Goal: Transaction & Acquisition: Book appointment/travel/reservation

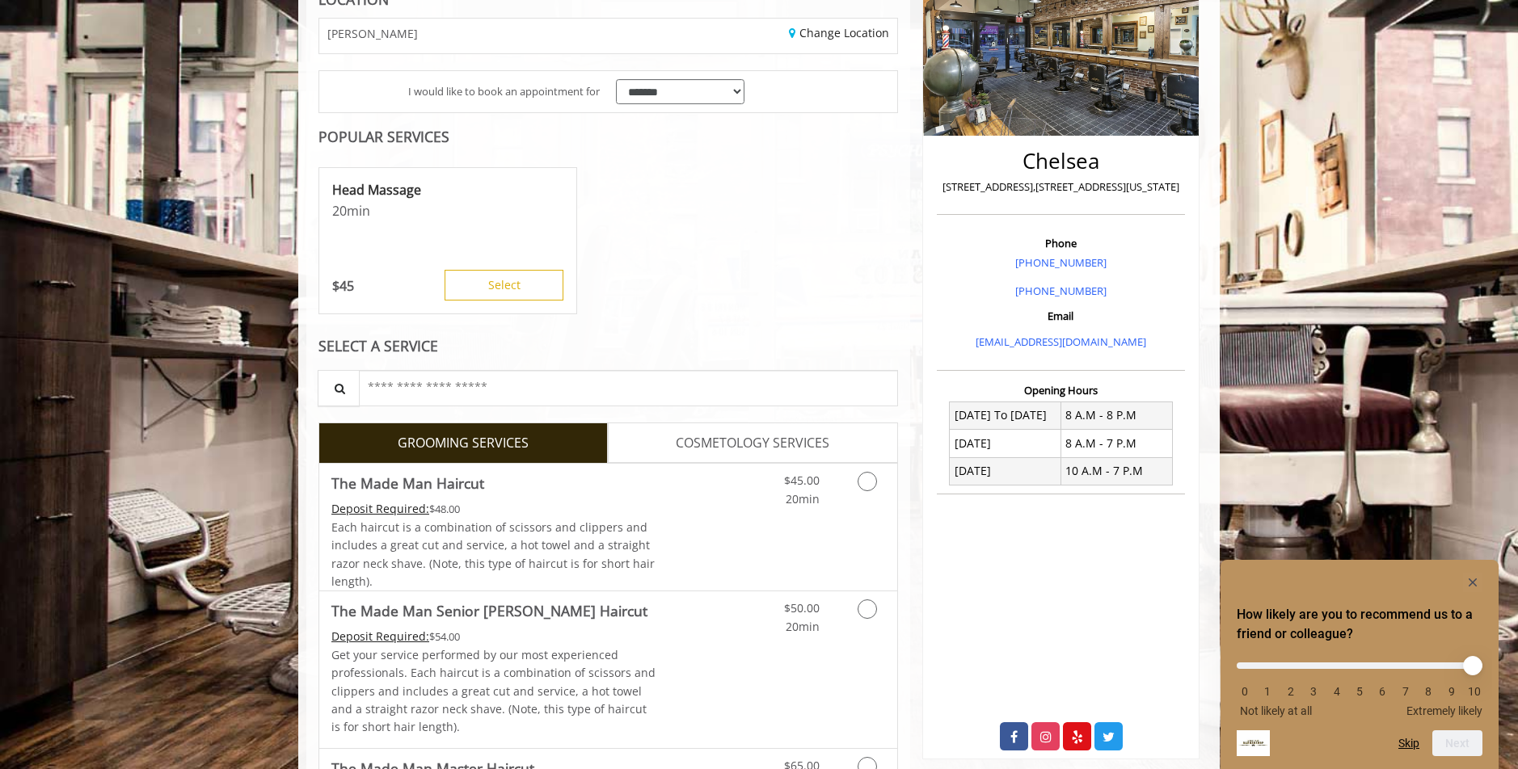
scroll to position [259, 0]
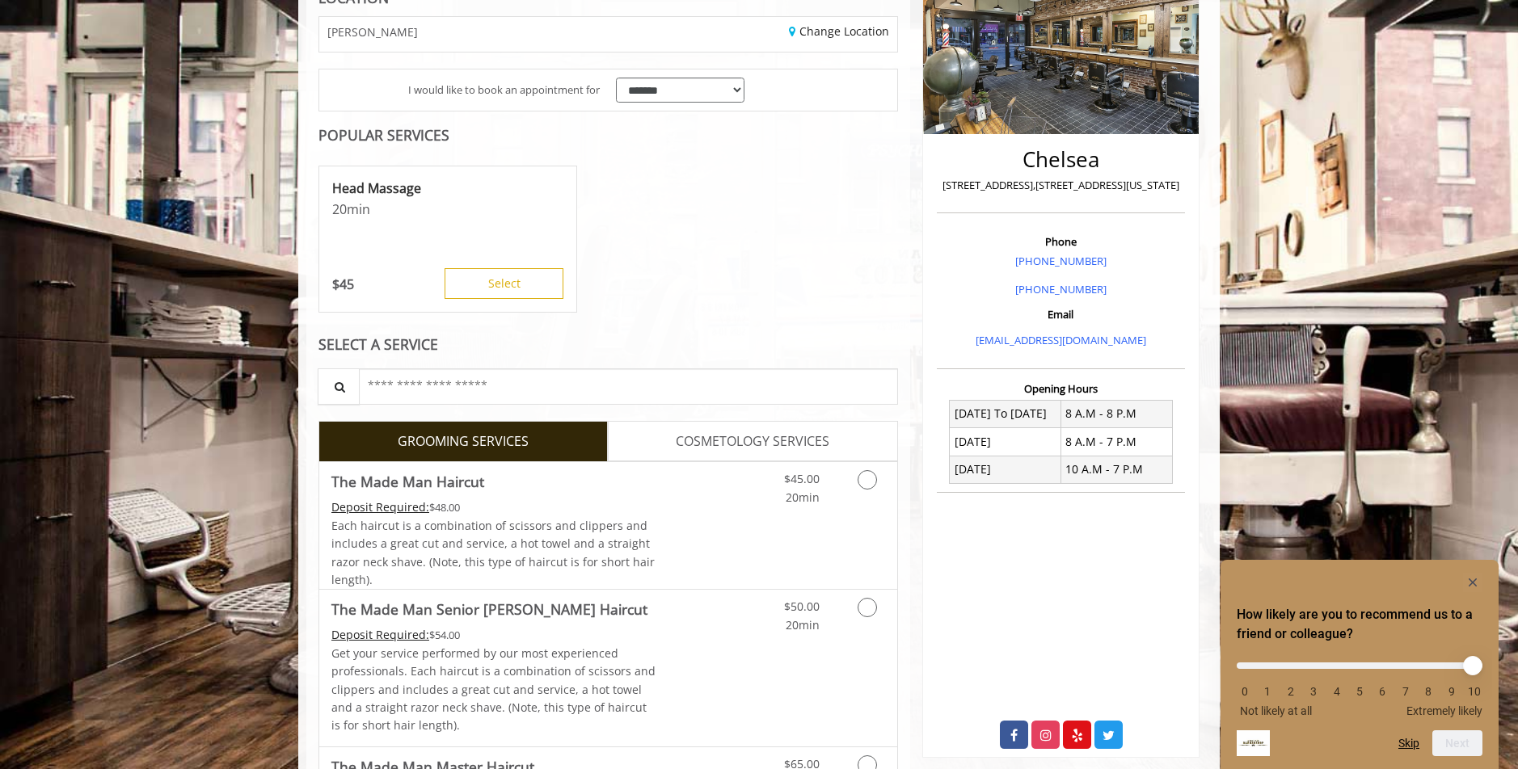
click at [685, 444] on span "COSMETOLOGY SERVICES" at bounding box center [753, 442] width 154 height 21
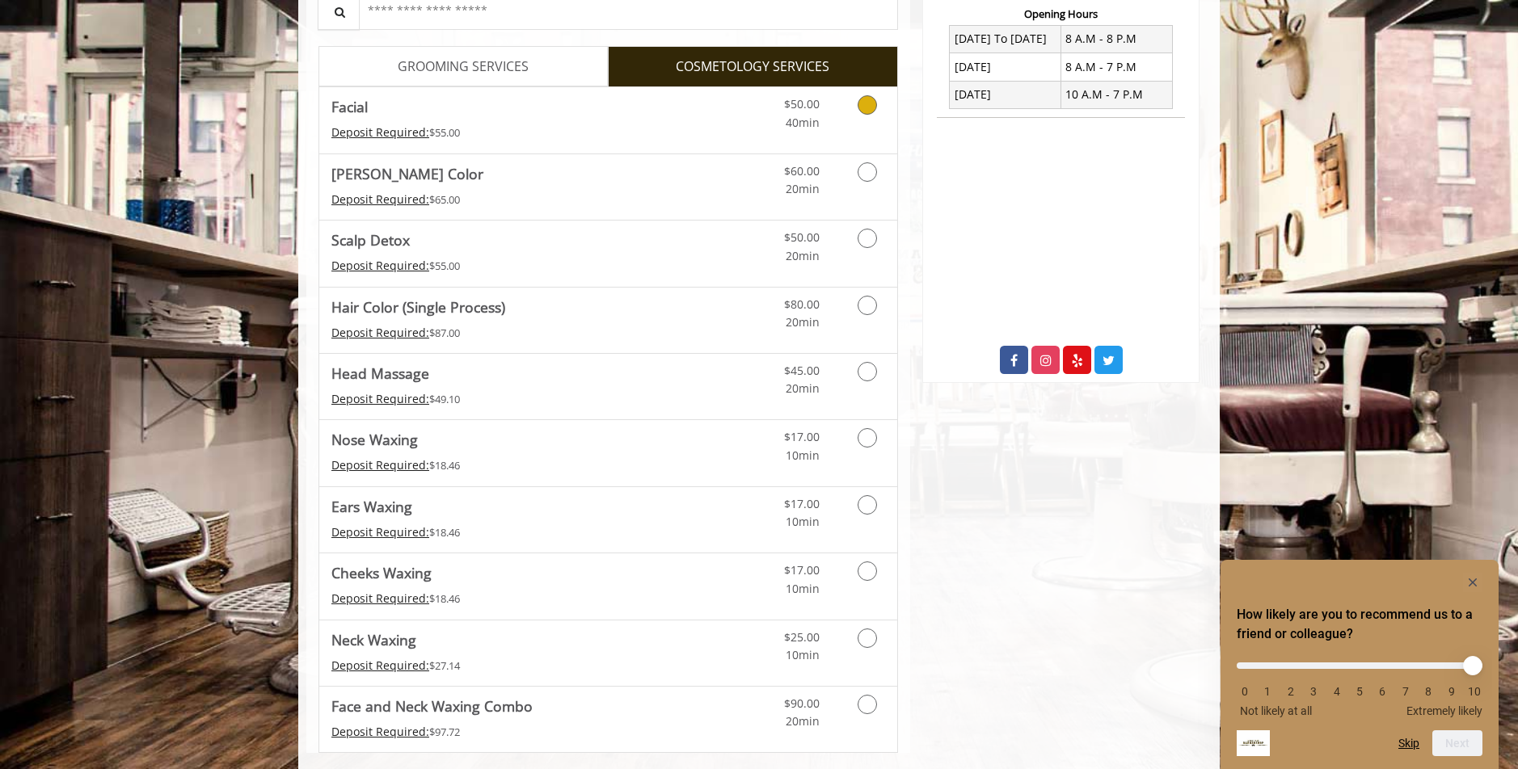
scroll to position [617, 0]
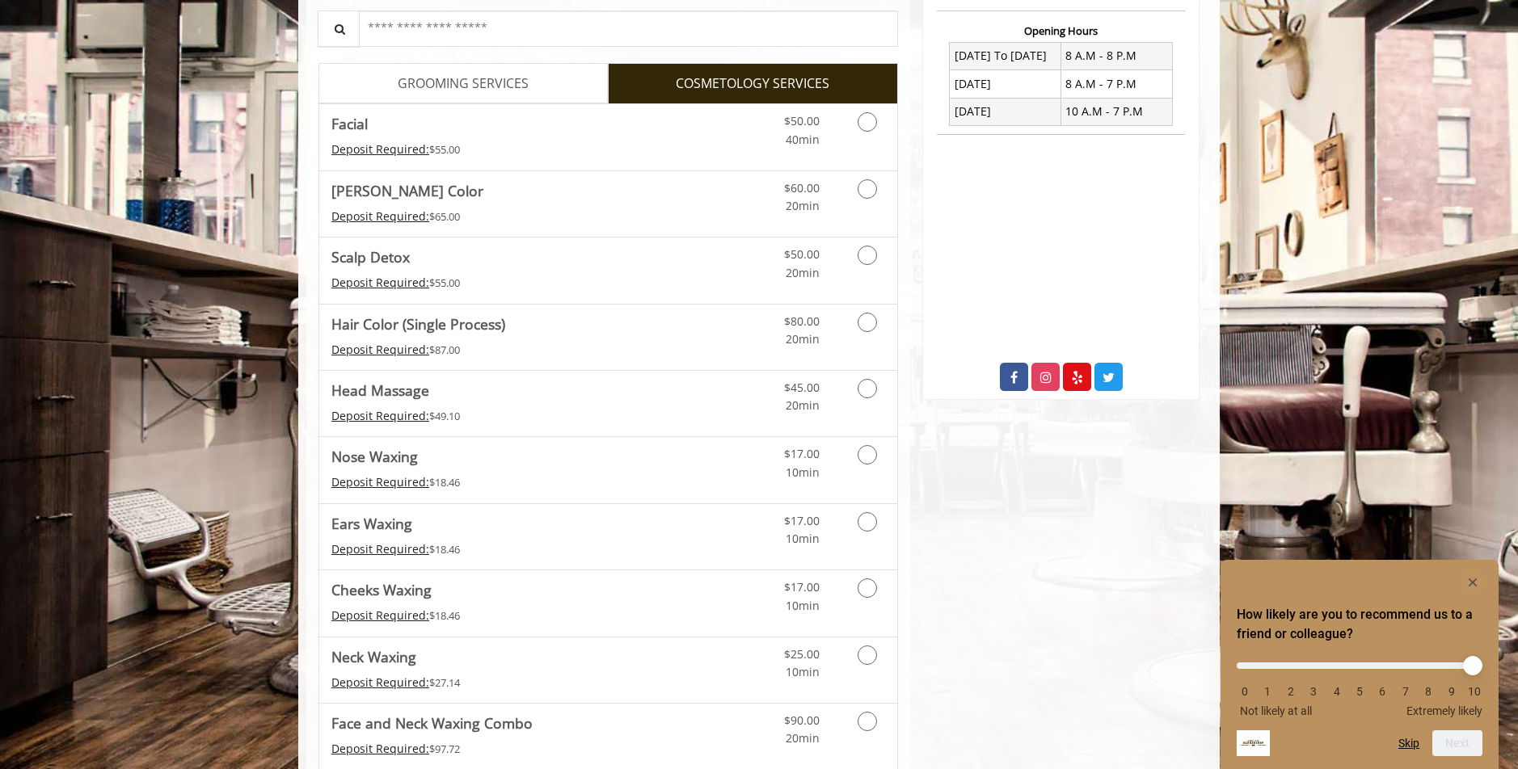
click at [536, 85] on link "GROOMING SERVICES" at bounding box center [462, 83] width 289 height 40
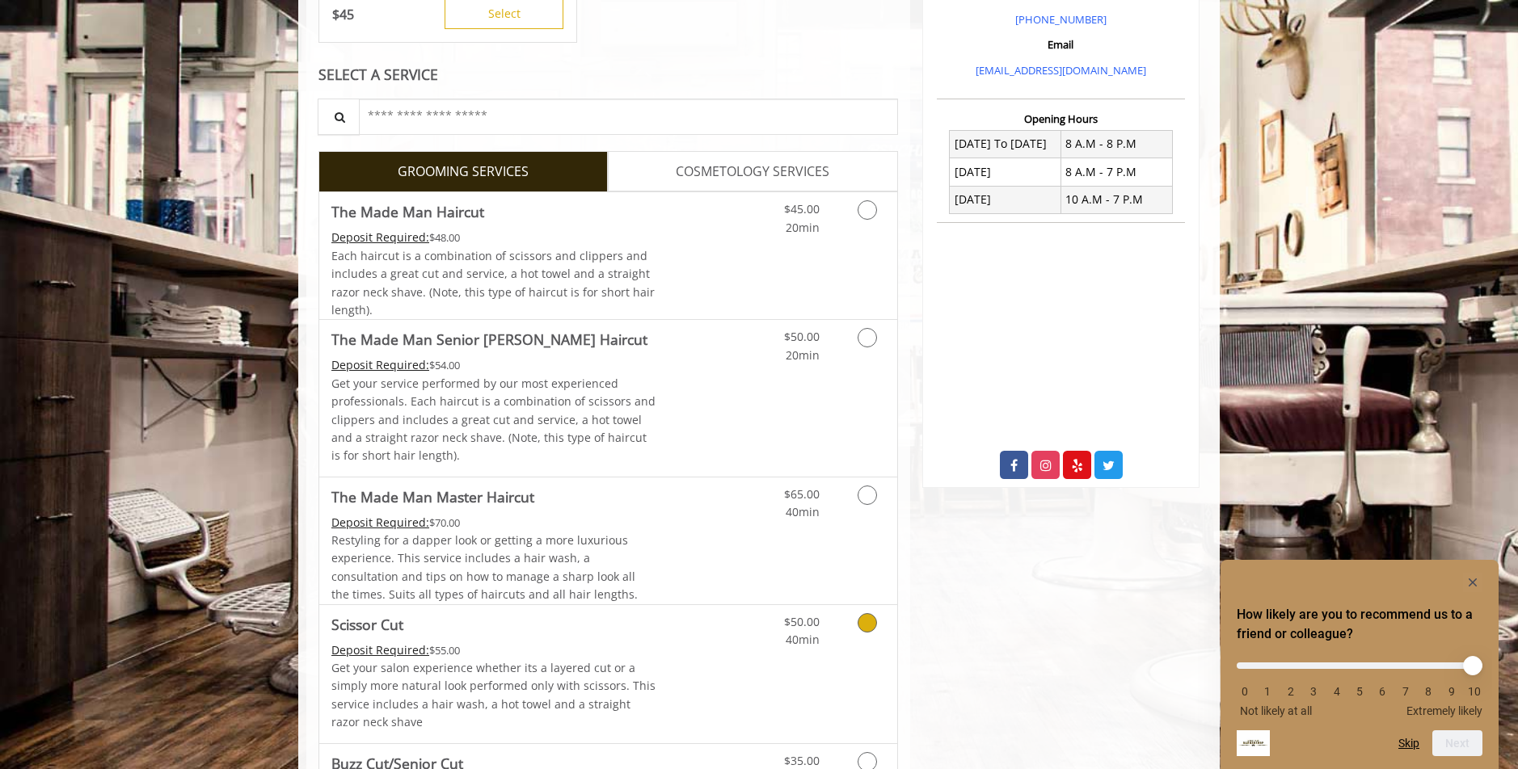
scroll to position [296, 0]
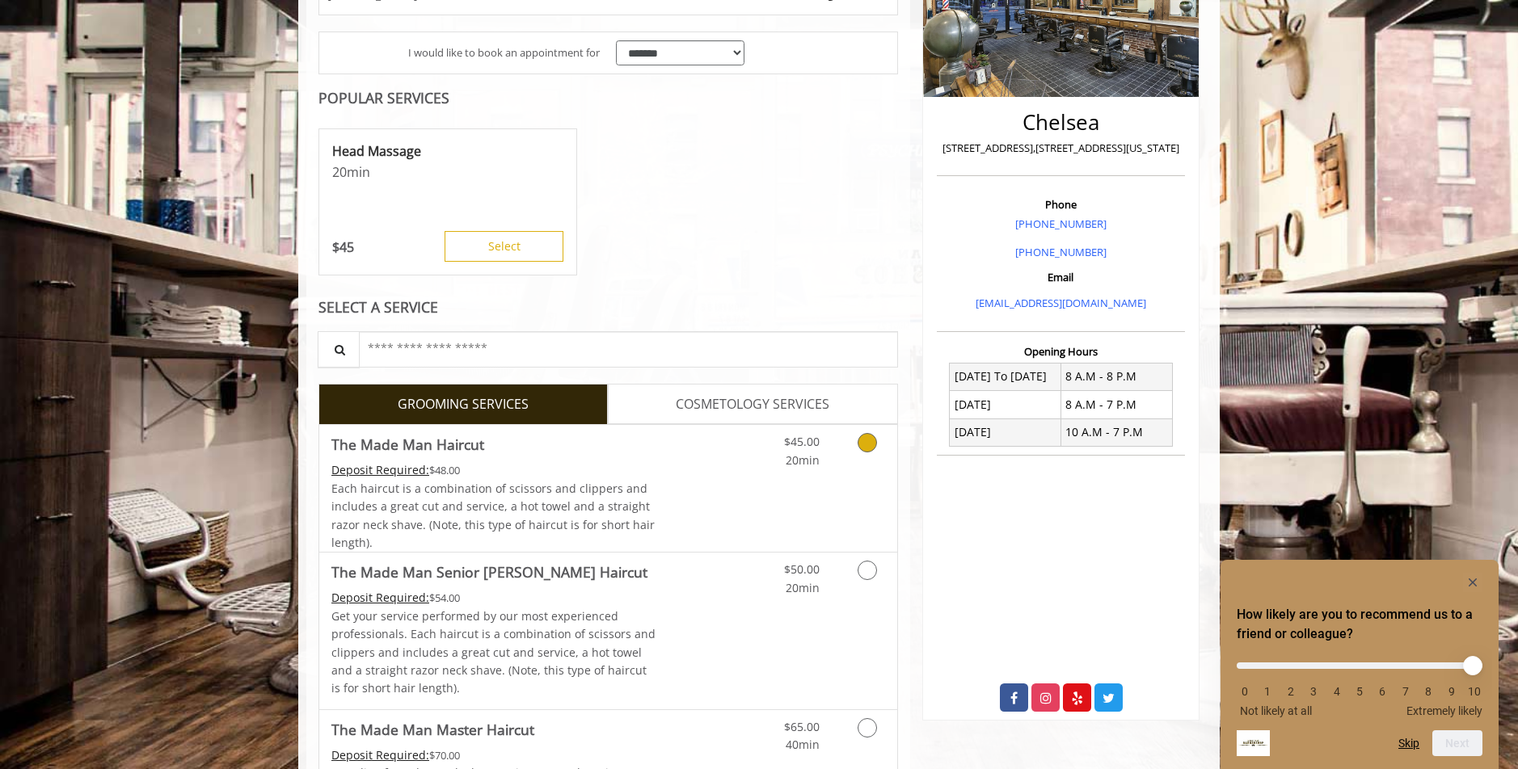
click at [622, 481] on span "Each haircut is a combination of scissors and clippers and includes a great cut…" at bounding box center [492, 516] width 323 height 70
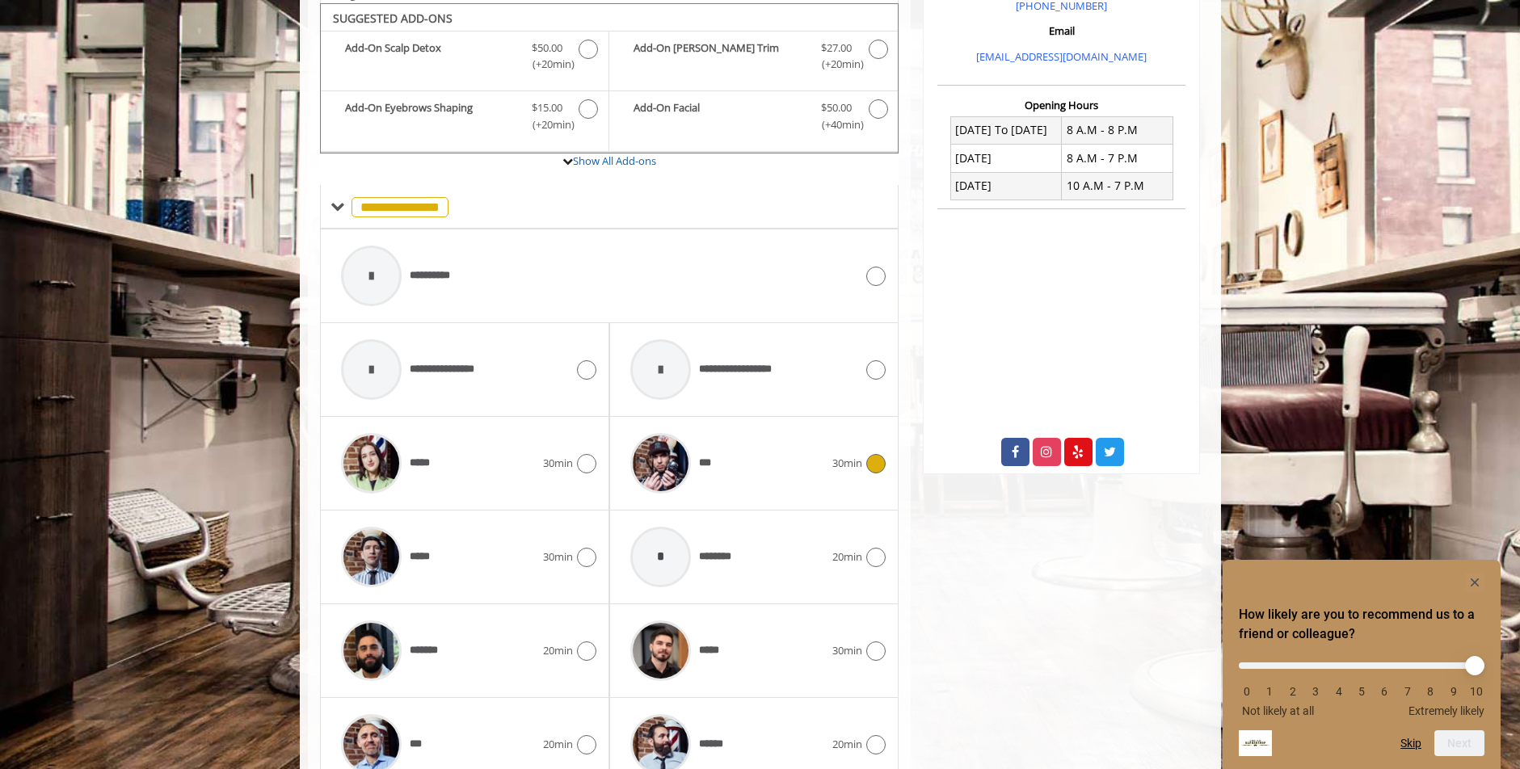
scroll to position [546, 0]
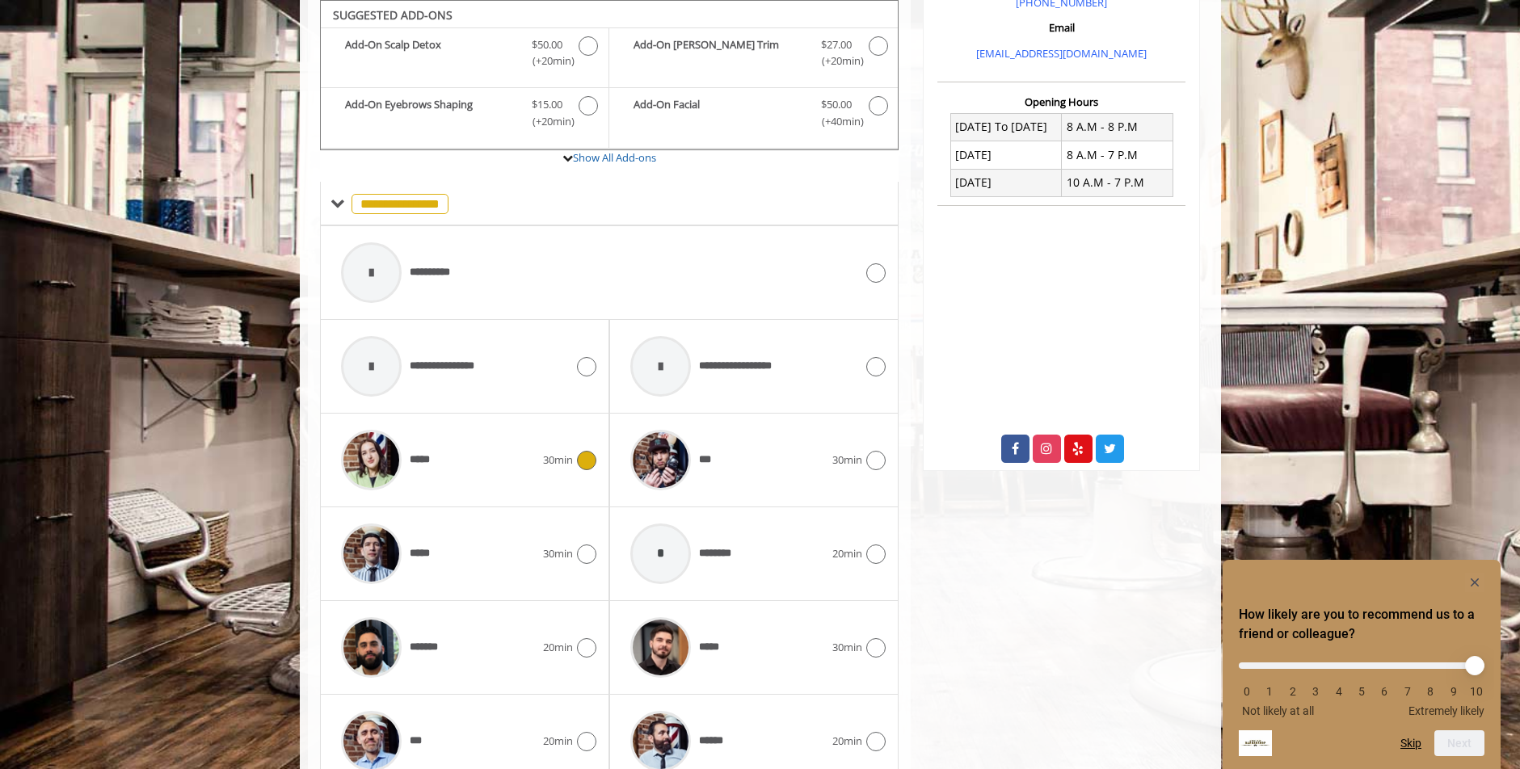
click at [528, 453] on div "*****" at bounding box center [438, 460] width 210 height 77
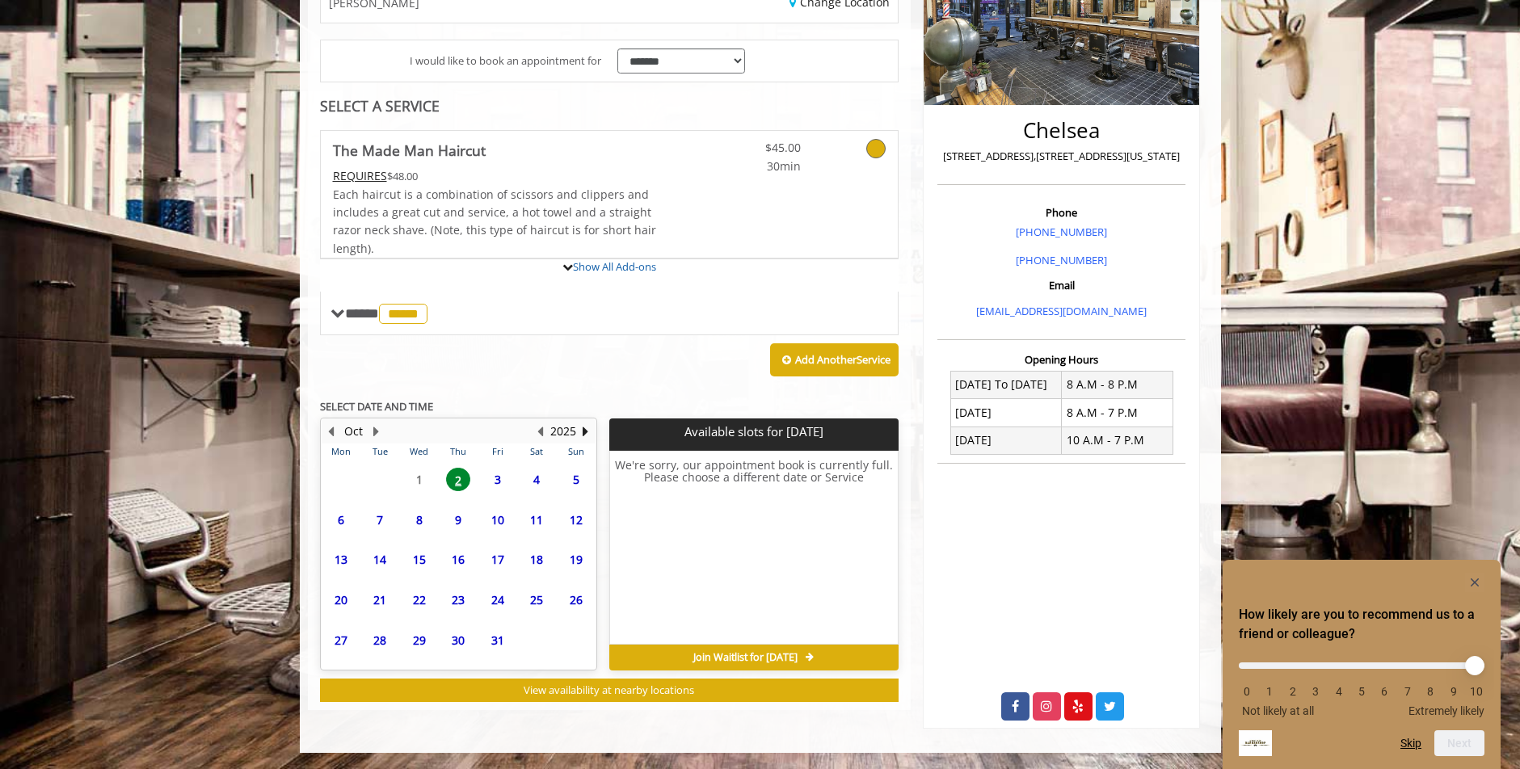
scroll to position [417, 0]
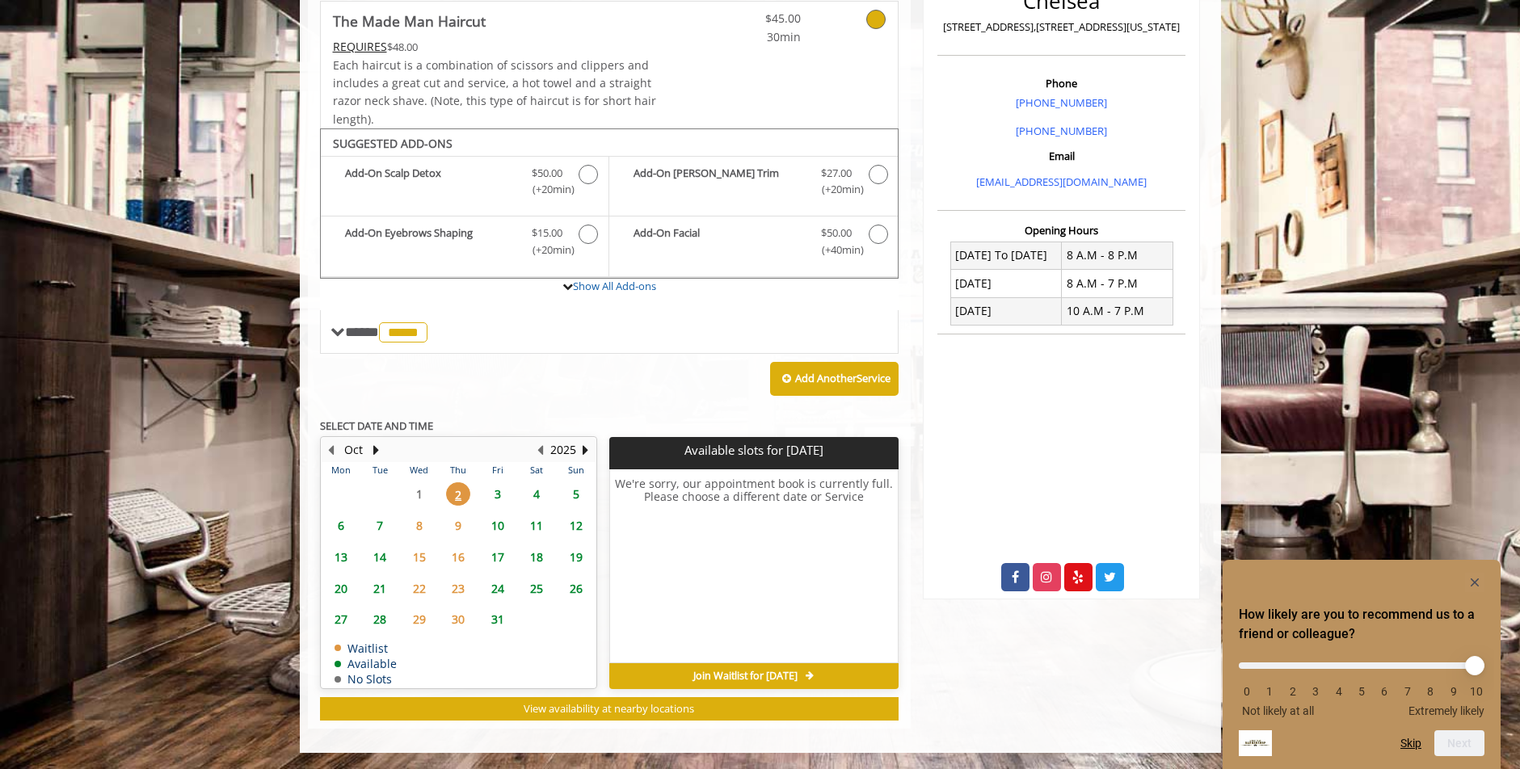
click at [500, 496] on span "3" at bounding box center [498, 493] width 24 height 23
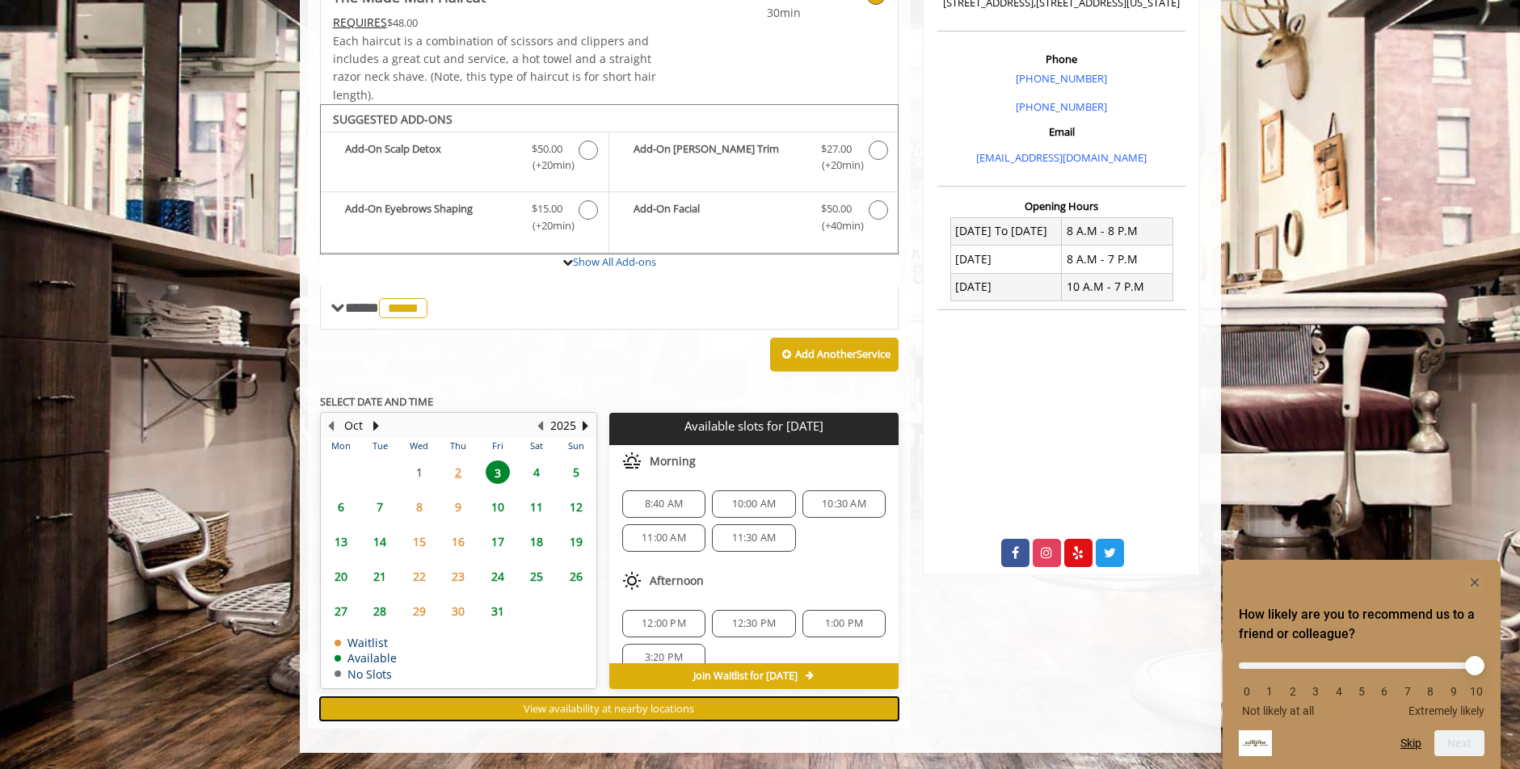
click at [574, 708] on span "View availability at nearby locations" at bounding box center [609, 708] width 171 height 15
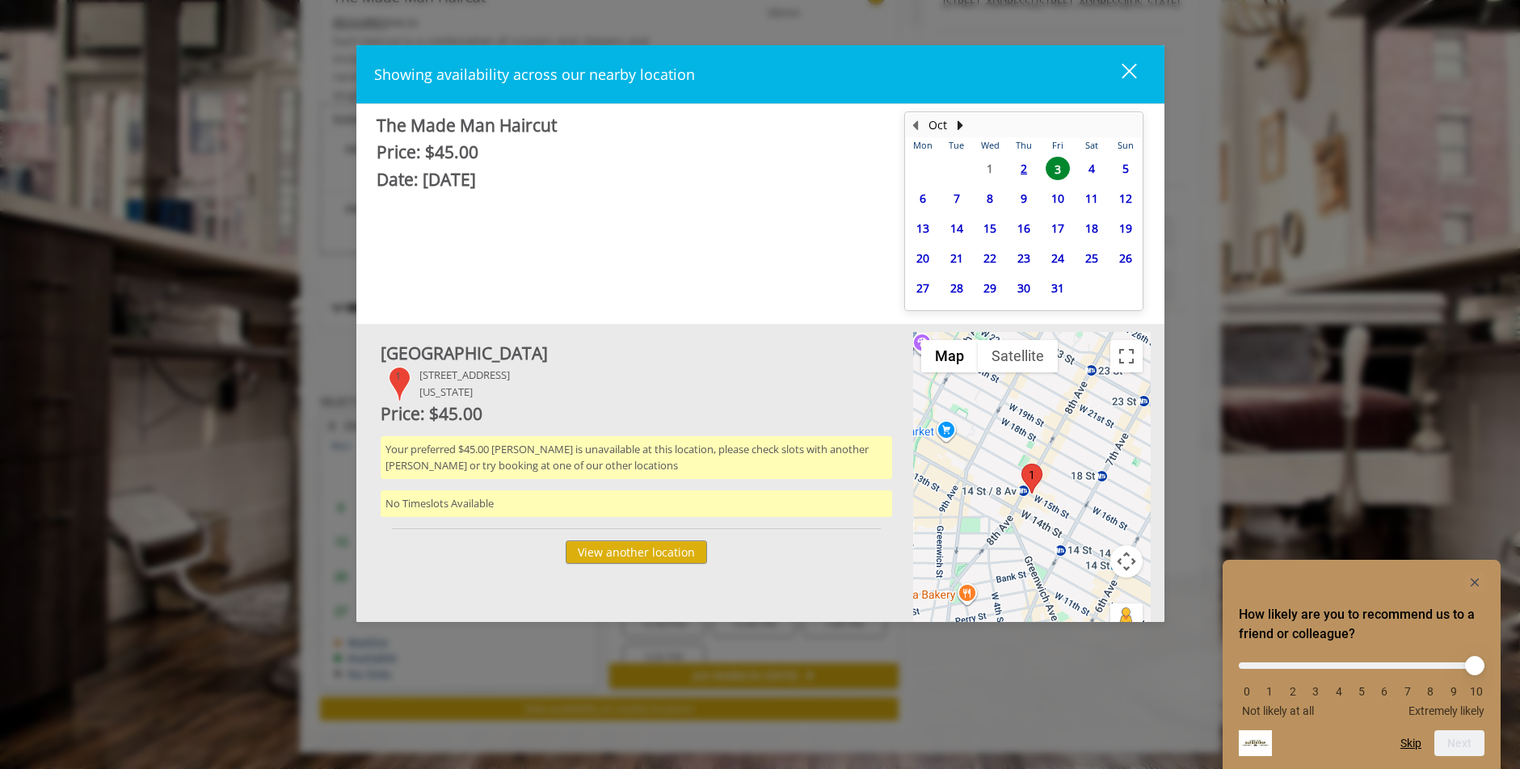
click at [1016, 164] on span "2" at bounding box center [1024, 168] width 24 height 23
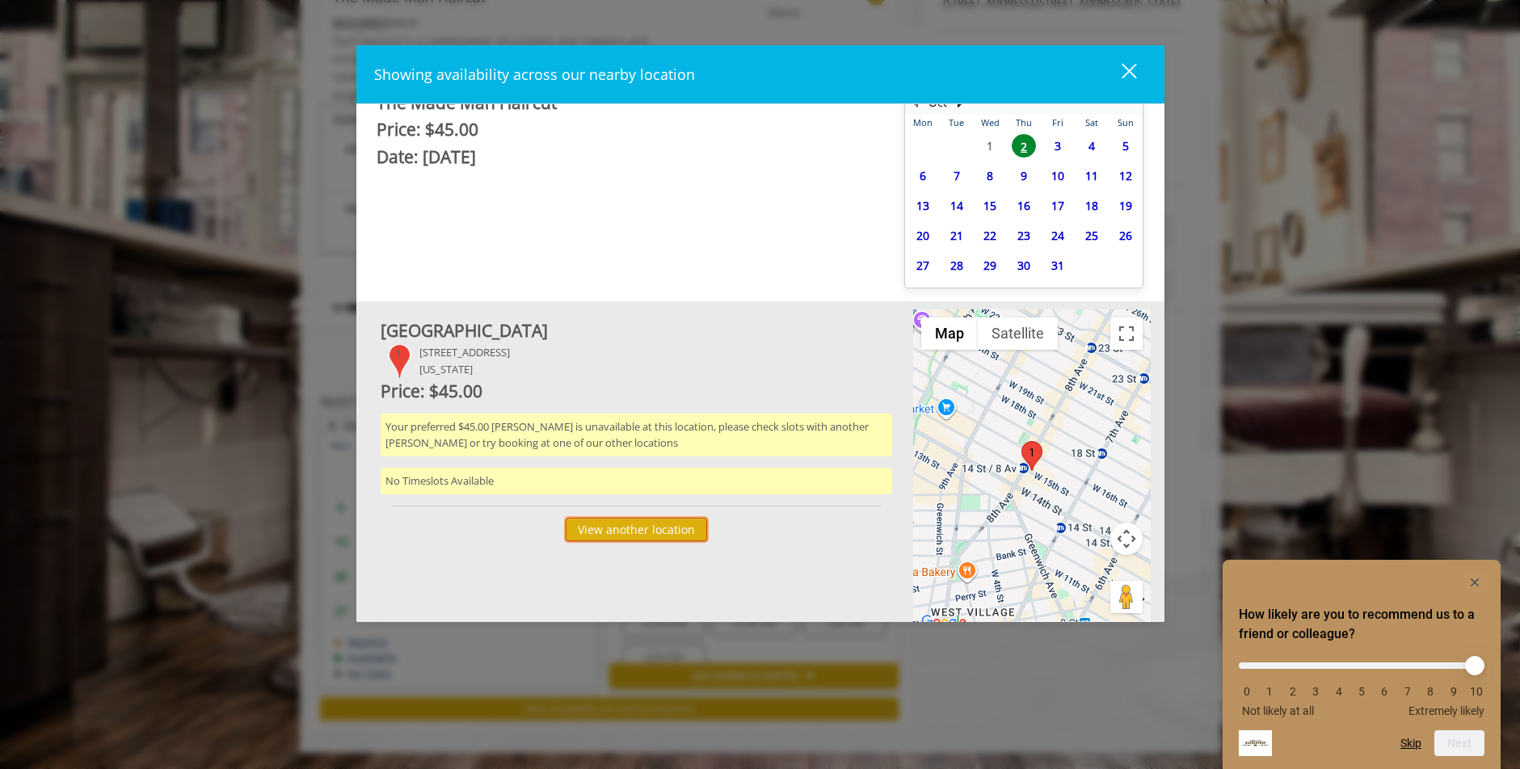
click at [646, 529] on button "View another location" at bounding box center [636, 529] width 141 height 23
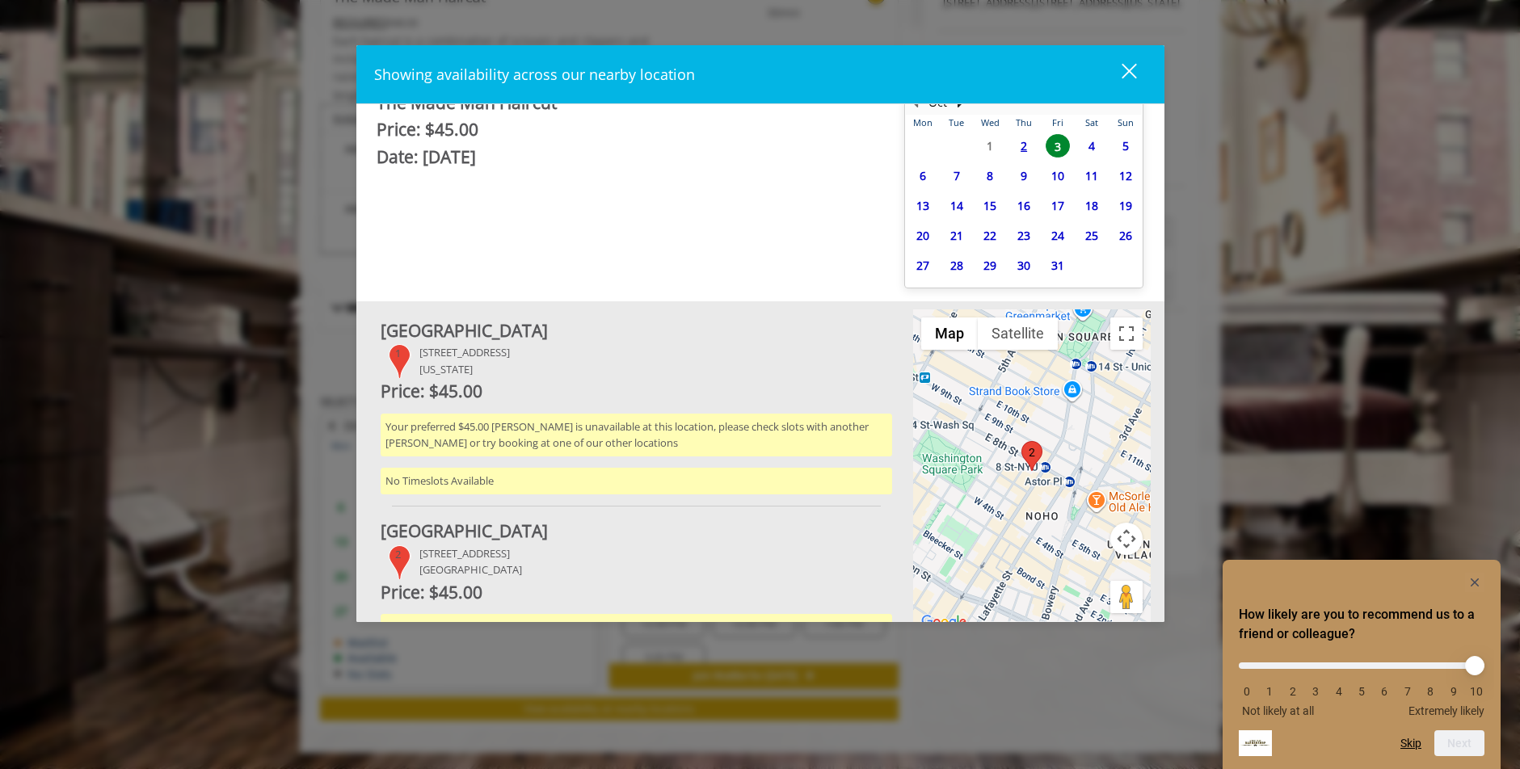
scroll to position [0, 0]
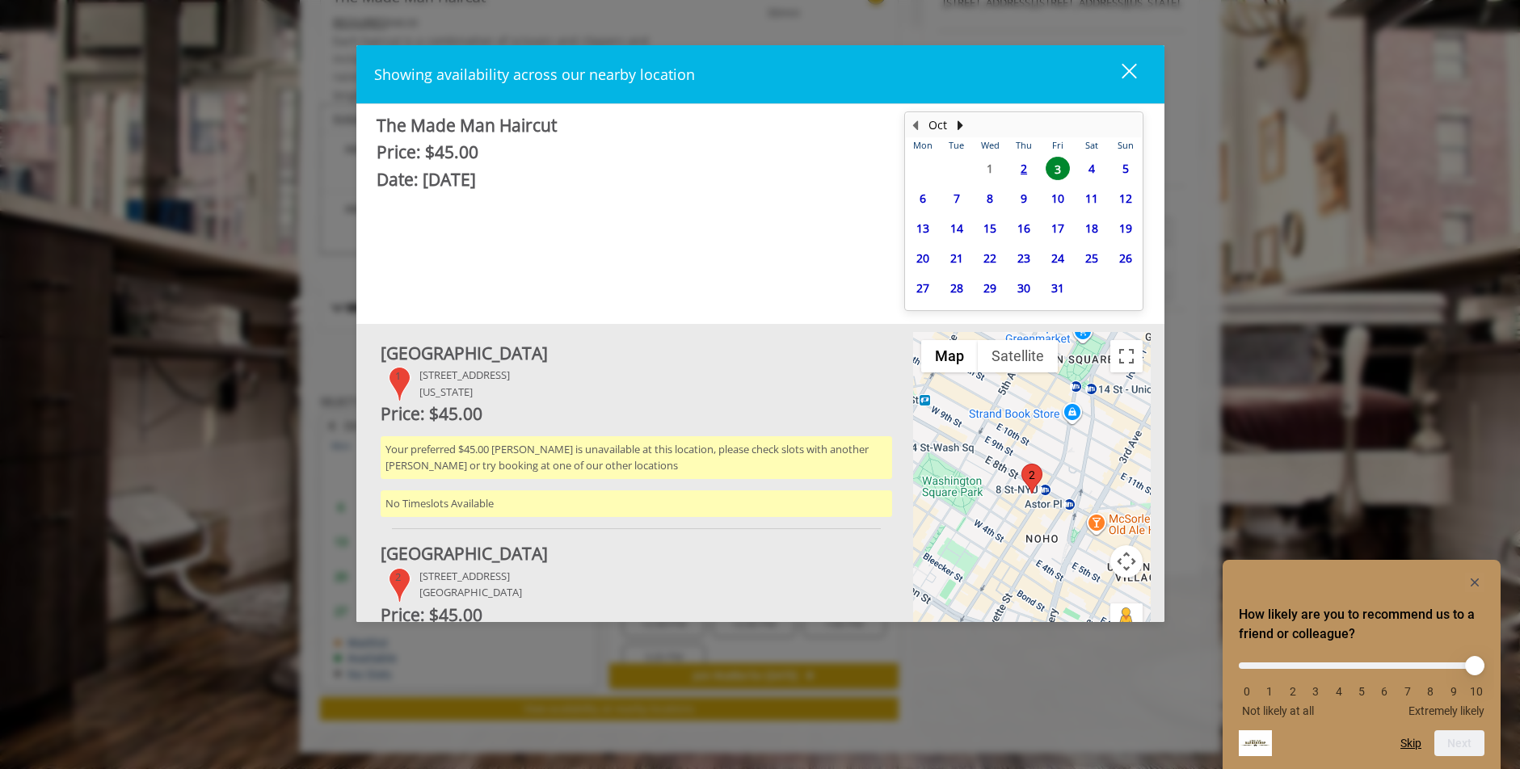
click at [1136, 62] on button "close" at bounding box center [1119, 73] width 55 height 33
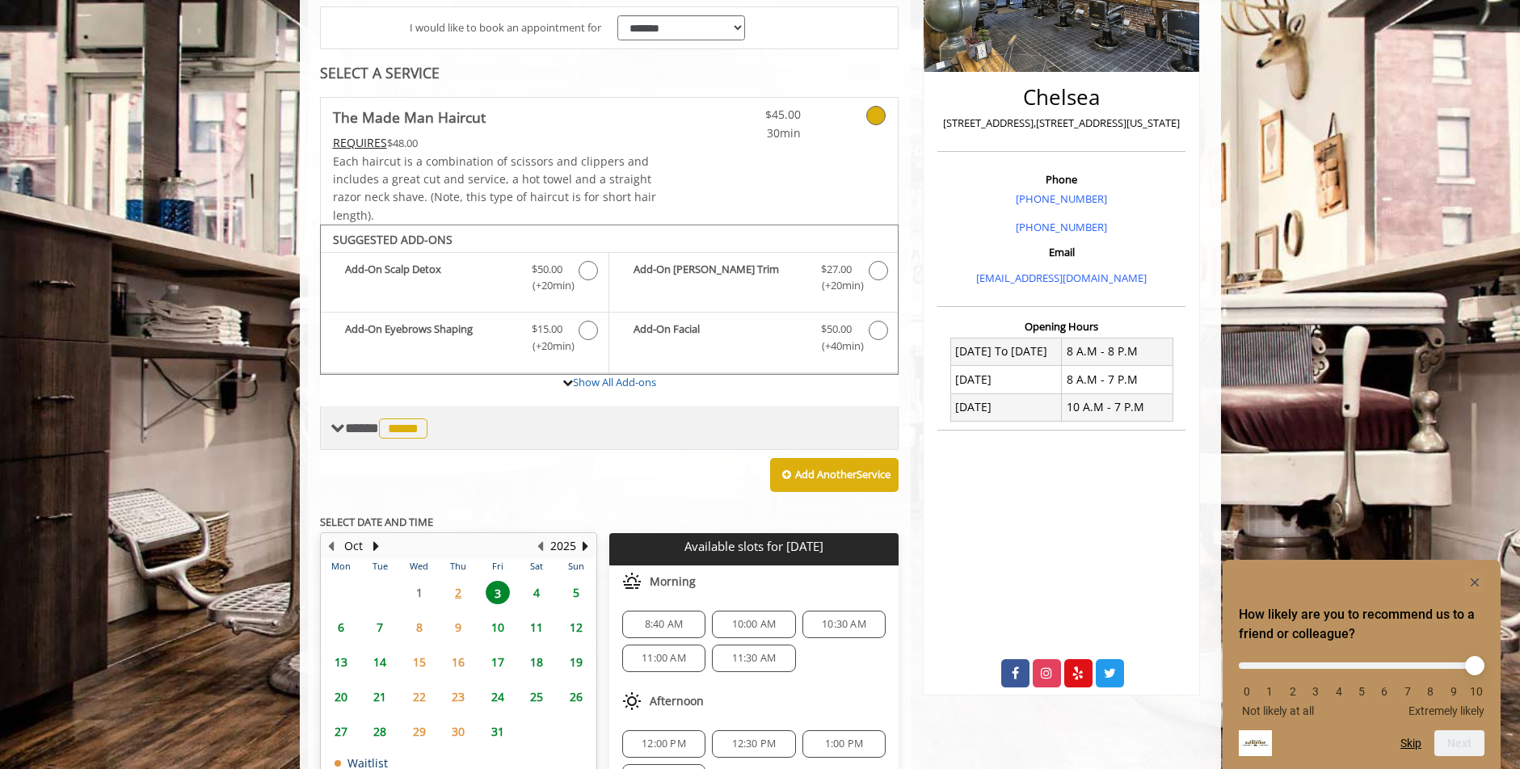
scroll to position [123, 0]
